Goal: Obtain resource: Obtain resource

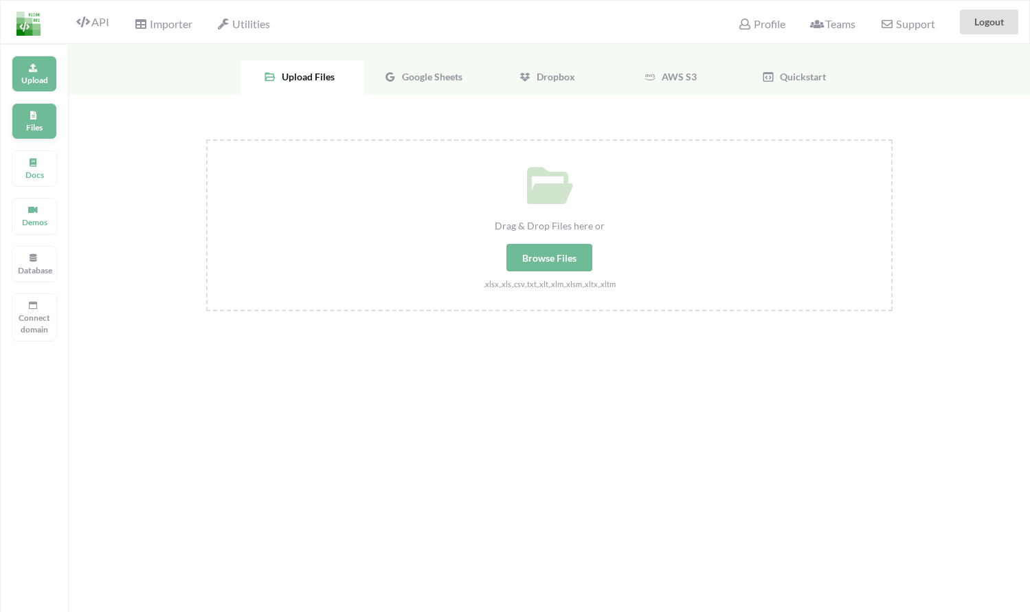
click at [27, 112] on div "Files" at bounding box center [34, 121] width 45 height 36
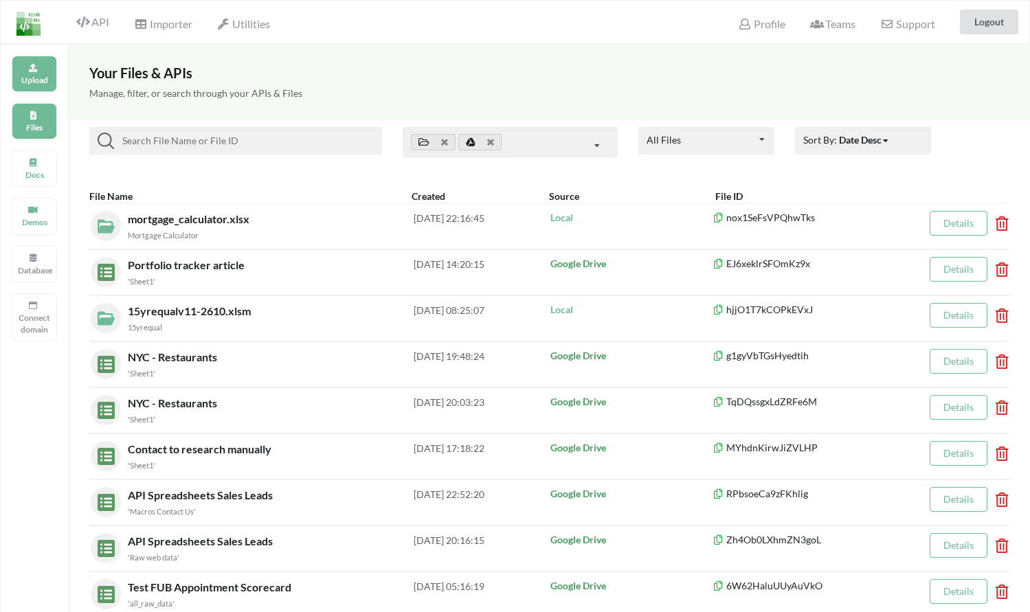
click at [21, 76] on p "Upload" at bounding box center [34, 80] width 33 height 12
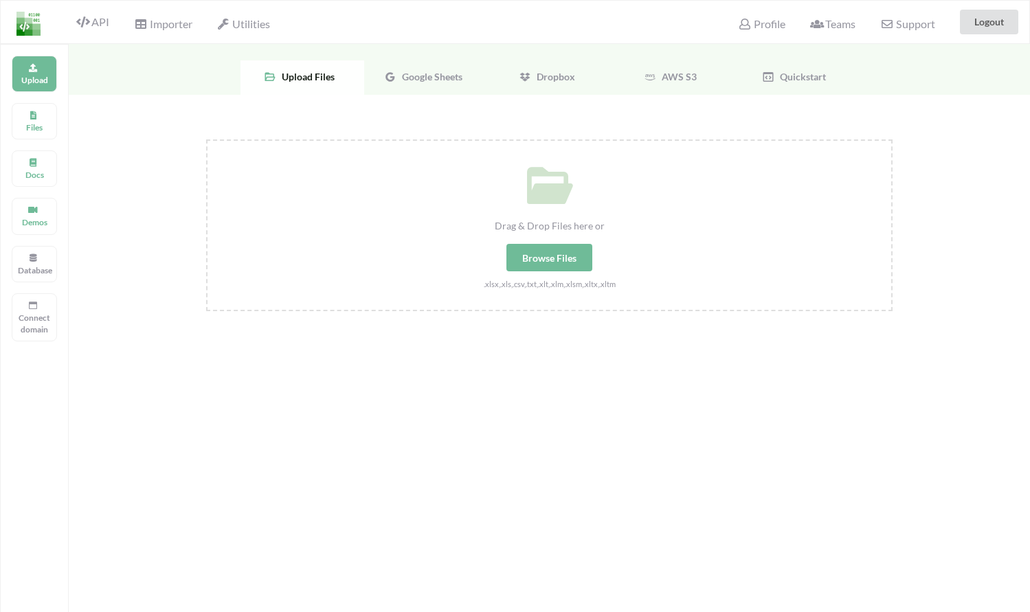
click at [556, 259] on div "Browse Files" at bounding box center [549, 257] width 86 height 27
click at [206, 139] on input "Drag & Drop Files here or Browse Files .xlsx,.xls,.csv,.txt,.xlt,.xlm,.xlsm,.xl…" at bounding box center [206, 139] width 0 height 0
type input "C:\fakepath\inkomenssheet_base_p7pcFxh(2)(1).xlsx"
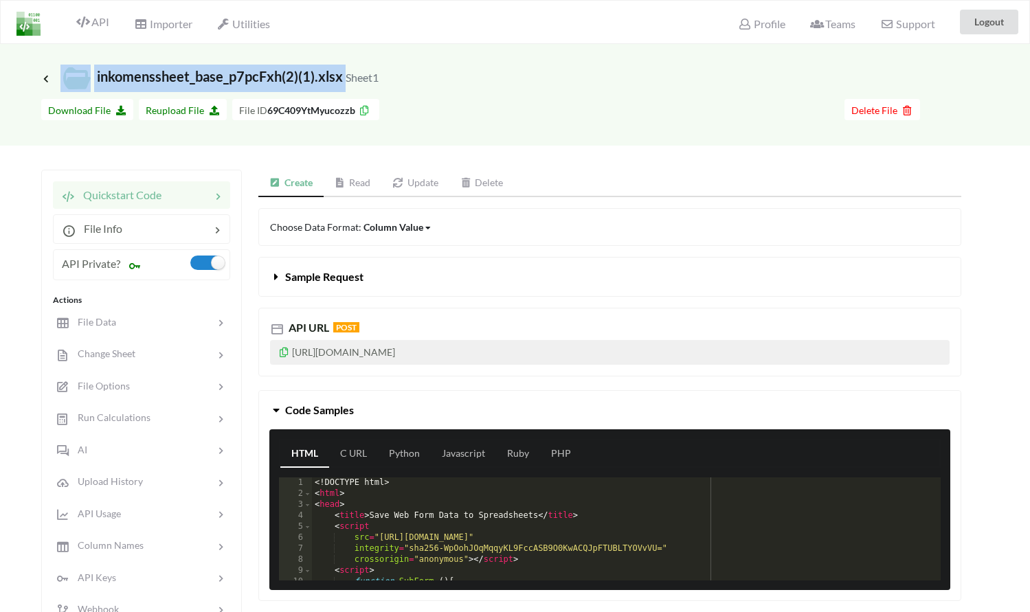
drag, startPoint x: 344, startPoint y: 78, endPoint x: 77, endPoint y: 82, distance: 266.6
click at [75, 81] on span "Icon Link inkomenssheet_base_p7pcFxh(2)(1).xlsx Sheet1" at bounding box center [209, 76] width 337 height 16
click at [150, 73] on span "Icon Link inkomenssheet_base_p7pcFxh(2)(1).xlsx Sheet1" at bounding box center [209, 76] width 337 height 16
drag, startPoint x: 95, startPoint y: 76, endPoint x: 341, endPoint y: 78, distance: 246.0
click at [341, 78] on span "Icon Link inkomenssheet_base_p7pcFxh(2)(1).xlsx Sheet1" at bounding box center [209, 76] width 337 height 16
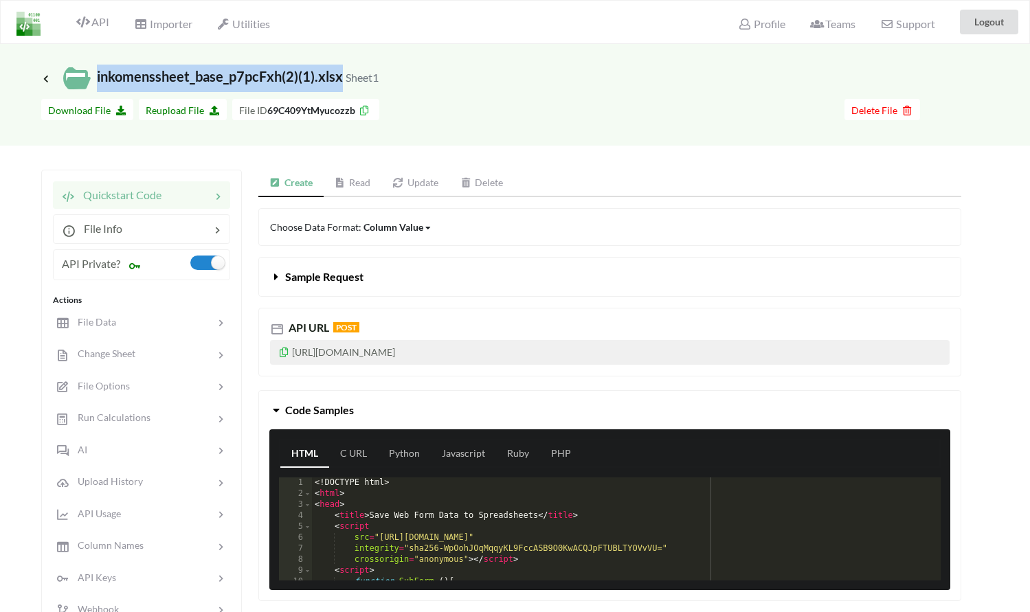
copy span "inkomenssheet_base_p7pcFxh(2)(1).xlsx"
click at [289, 80] on span "Icon Link inkomenssheet_base_p7pcFxh(2)(1).xlsx Sheet1" at bounding box center [209, 76] width 337 height 16
click at [976, 32] on button "Logout" at bounding box center [989, 22] width 58 height 25
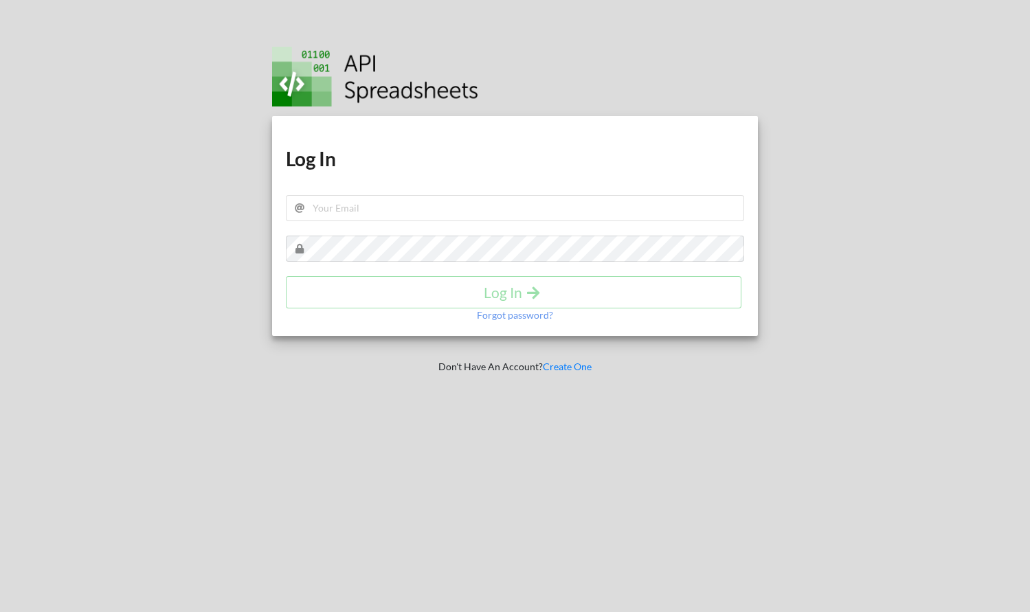
click at [444, 194] on div "Download hidden Download hidden Log In Log In Forgot password?" at bounding box center [515, 226] width 486 height 220
click at [440, 203] on input "text" at bounding box center [515, 208] width 458 height 26
type input "adhaar@apispreadsheets.com"
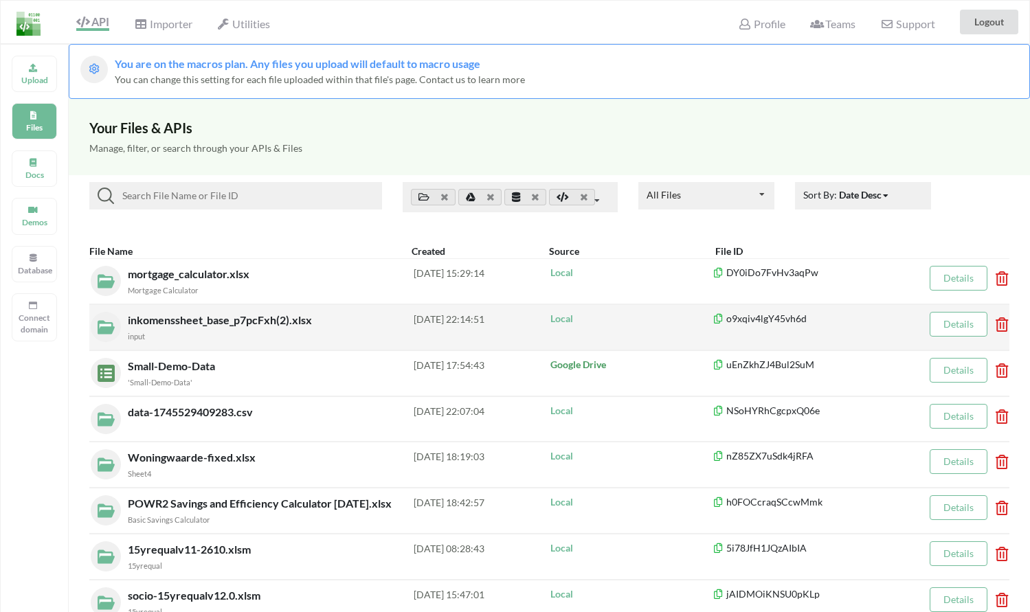
click at [273, 330] on div "input" at bounding box center [271, 335] width 286 height 14
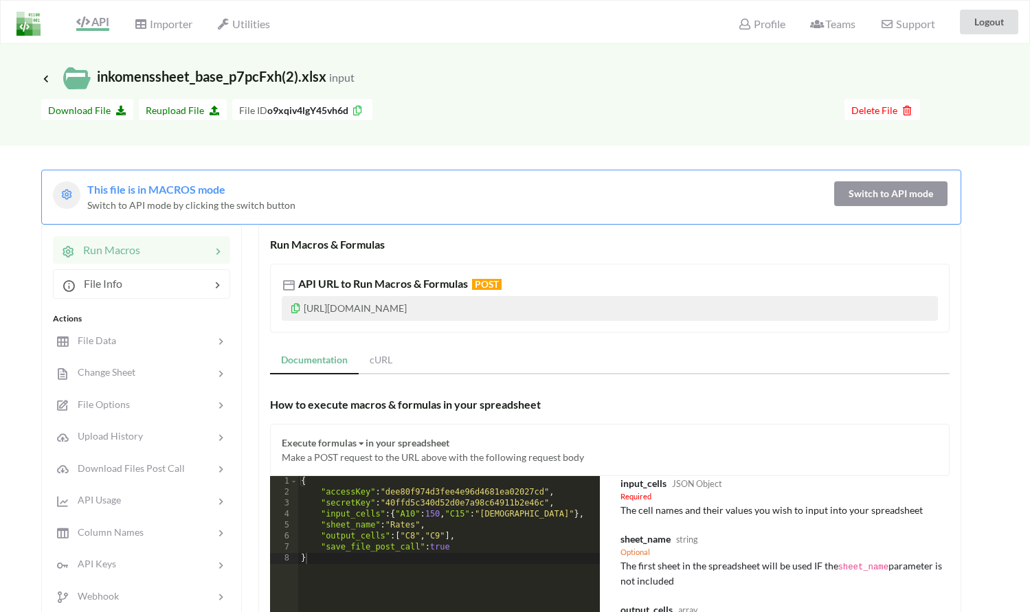
click at [355, 112] on icon at bounding box center [358, 109] width 12 height 10
click at [291, 74] on span "Icon Link inkomenssheet_base_p7pcFxh(2).xlsx input" at bounding box center [197, 76] width 313 height 16
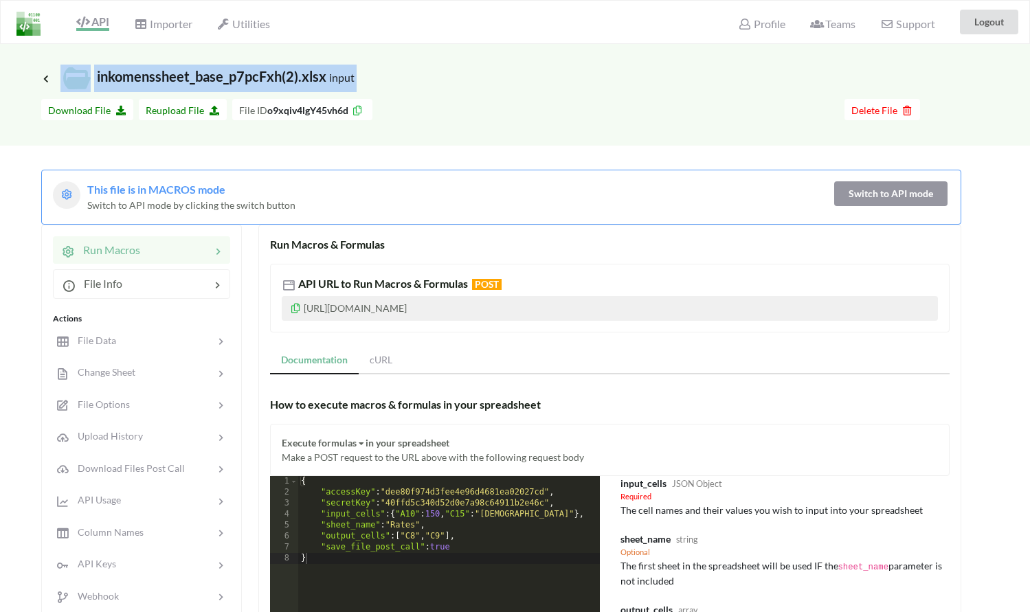
click at [291, 74] on span "Icon Link inkomenssheet_base_p7pcFxh(2).xlsx input" at bounding box center [197, 76] width 313 height 16
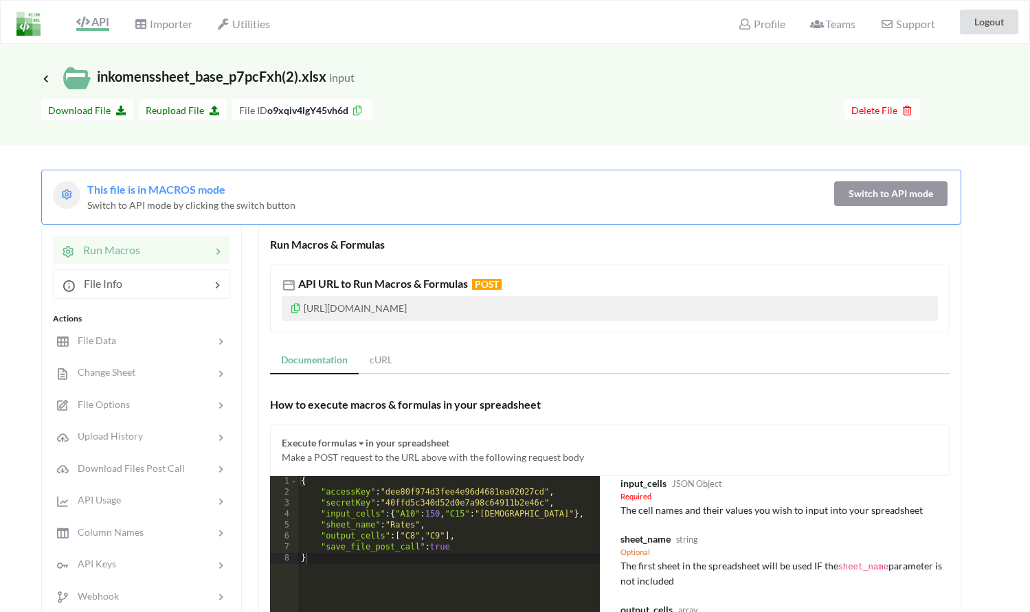
click at [423, 76] on div "Icon Link inkomenssheet_base_p7pcFxh(2).xlsx input" at bounding box center [514, 78] width 947 height 27
drag, startPoint x: 317, startPoint y: 76, endPoint x: 87, endPoint y: 84, distance: 230.3
click at [87, 84] on span "Icon Link inkomenssheet_base_p7pcFxh(2).xlsx input" at bounding box center [197, 76] width 313 height 16
copy span "inkomenssheet_base_p7pcFxh(2).xlsx"
click at [396, 51] on div "Icon Link inkomenssheet_base_p7pcFxh(2).xlsx input" at bounding box center [515, 68] width 1030 height 48
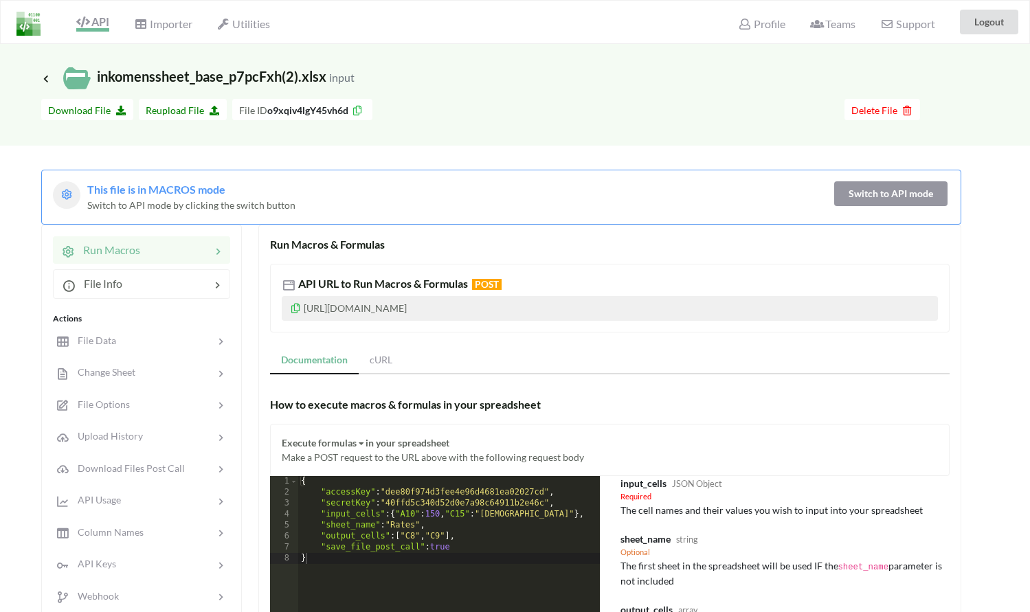
click at [87, 21] on icon at bounding box center [82, 21] width 13 height 11
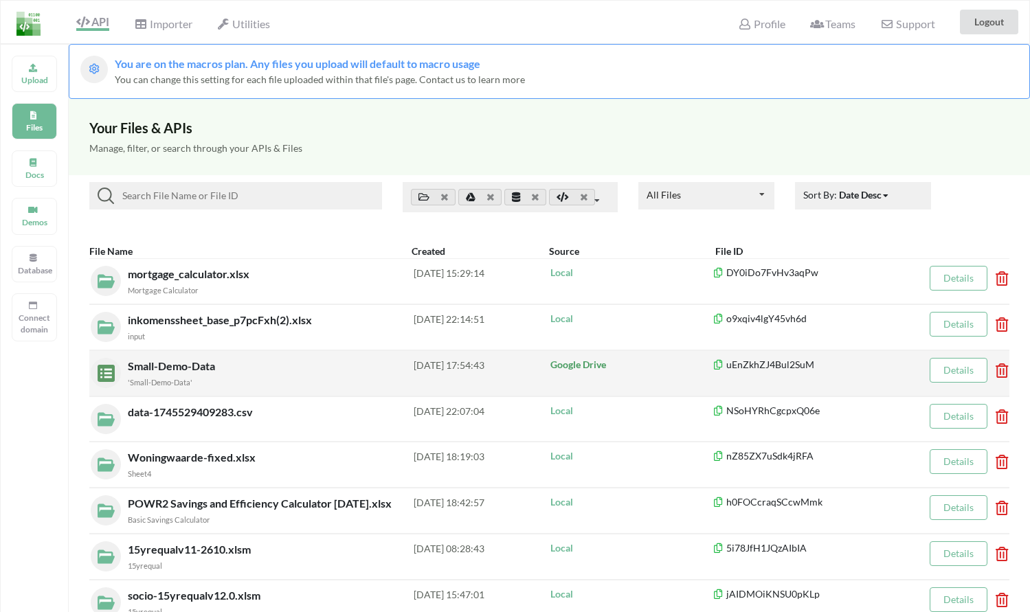
click at [240, 366] on div "Small-Demo-Data 'Small-Demo-Data'" at bounding box center [271, 373] width 286 height 31
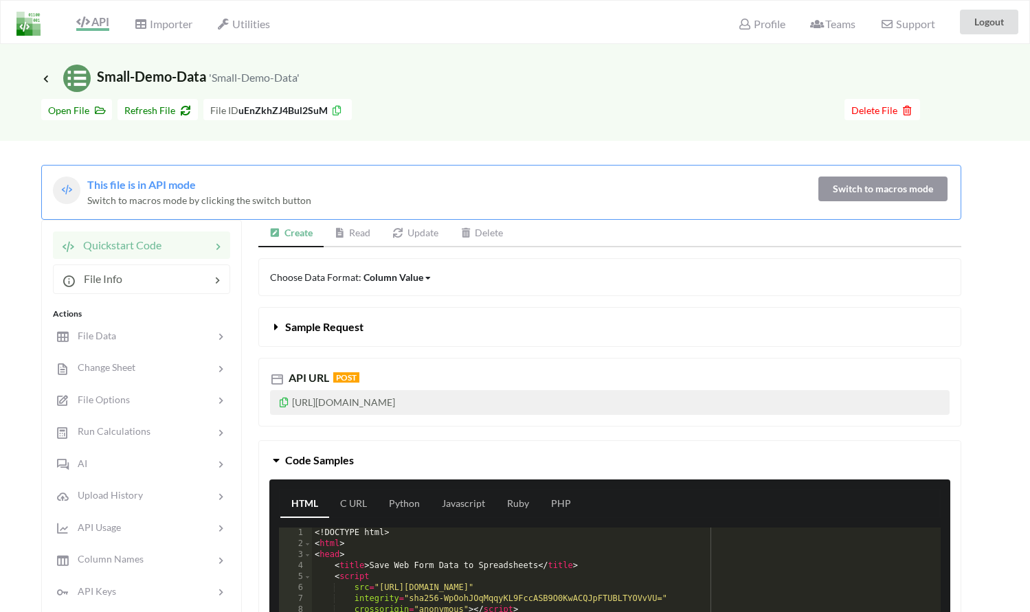
click at [358, 227] on link "Read" at bounding box center [353, 233] width 58 height 27
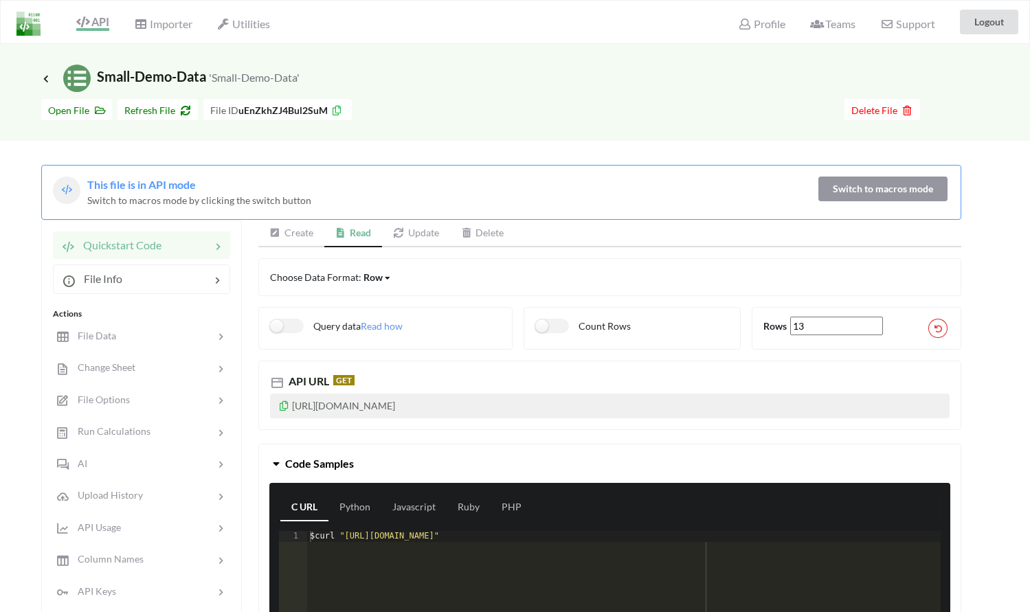
scroll to position [253, 0]
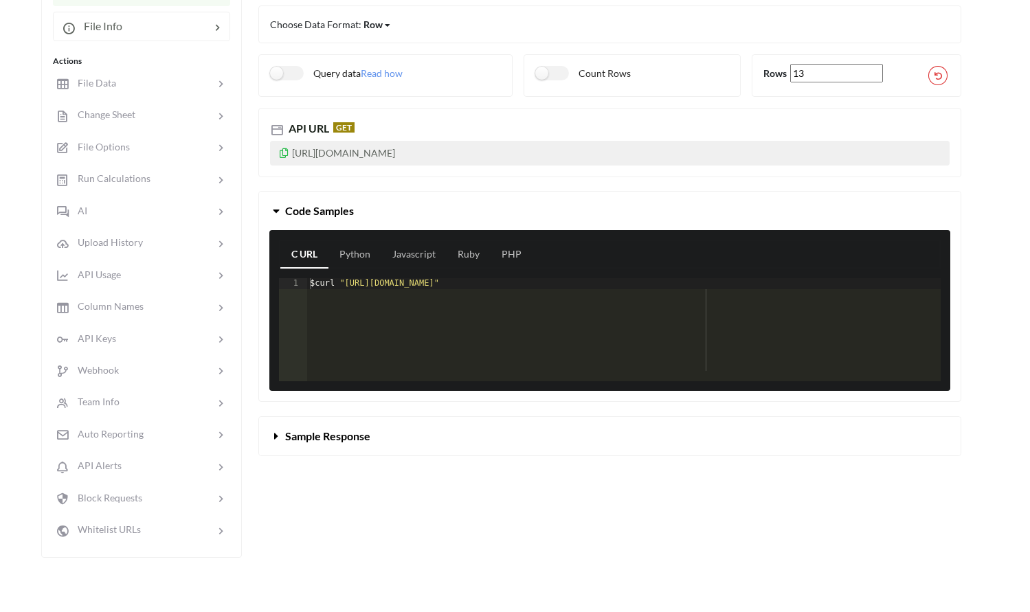
click at [287, 154] on icon at bounding box center [284, 151] width 12 height 10
